Goal: Find specific page/section: Find specific page/section

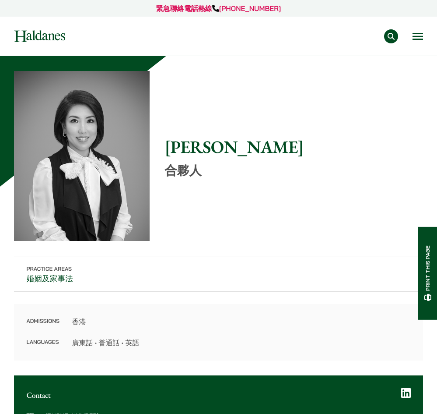
click at [412, 39] on div "專業範疇 反壟斷和競爭法 民事訴訟及爭議解決 公司及商業業務 刑事辯護 欺詐、資產追踪和追討 知識產權 婚姻及家事法 傳媒、娛樂及體育事務 私人客戶 物業及物…" at bounding box center [250, 36] width 345 height 14
click at [418, 43] on div "專業範疇 反壟斷和競爭法 民事訴訟及爭議解決 公司及商業業務 刑事辯護 欺詐、資產追踪和追討 知識產權 婚姻及家事法 傳媒、娛樂及體育事務 私人客戶 物業及物…" at bounding box center [250, 36] width 345 height 14
click at [418, 38] on button "Open menu" at bounding box center [418, 36] width 11 height 7
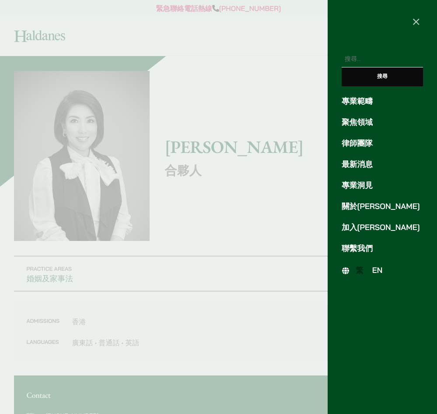
click at [376, 271] on span "EN" at bounding box center [378, 270] width 11 height 10
